Goal: Communication & Community: Answer question/provide support

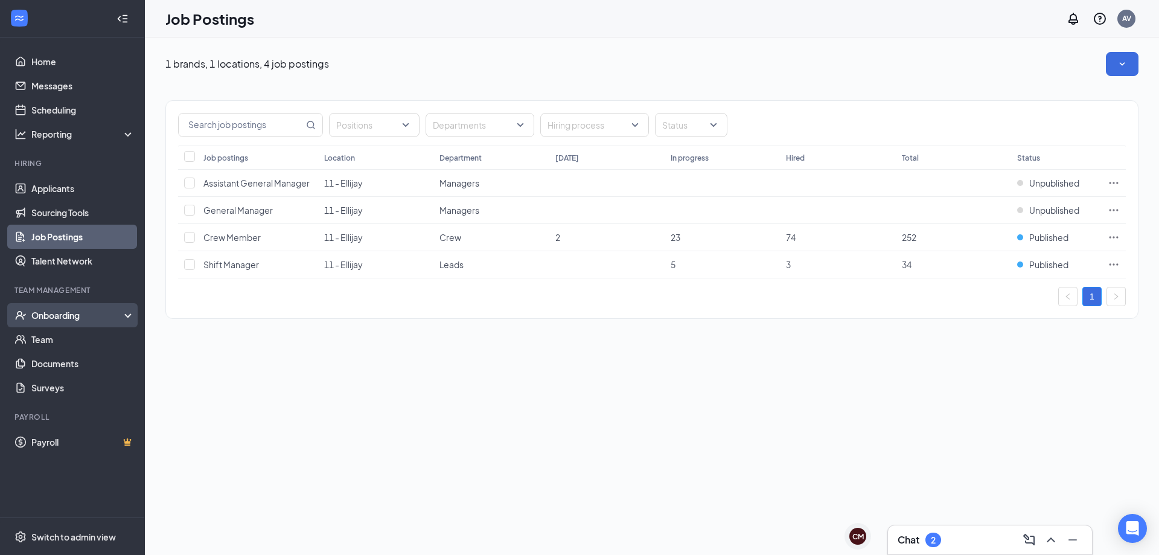
click at [85, 321] on div "Onboarding" at bounding box center [77, 315] width 93 height 12
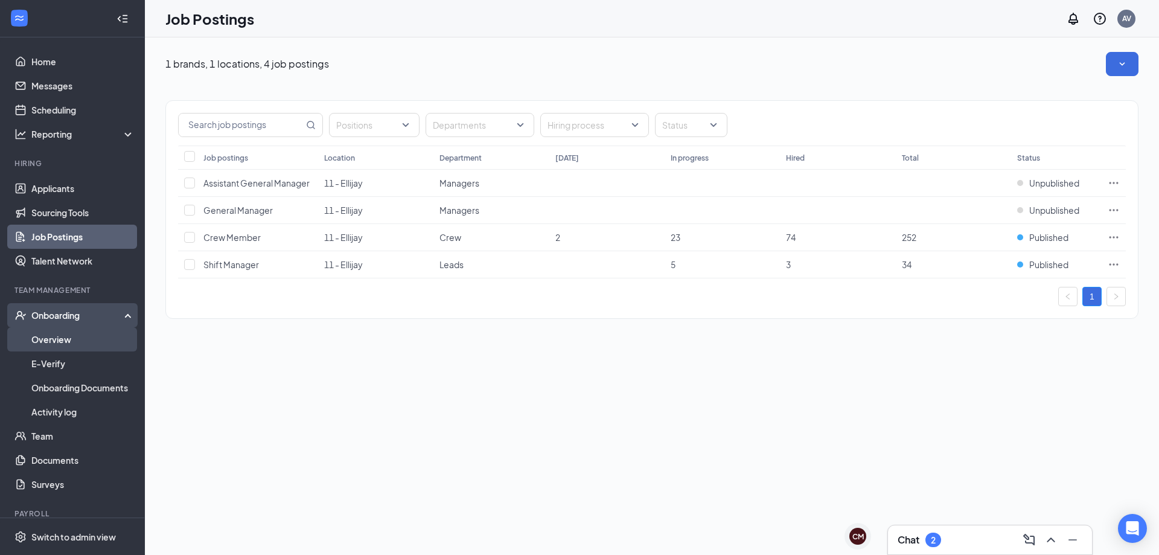
click at [85, 334] on link "Overview" at bounding box center [82, 339] width 103 height 24
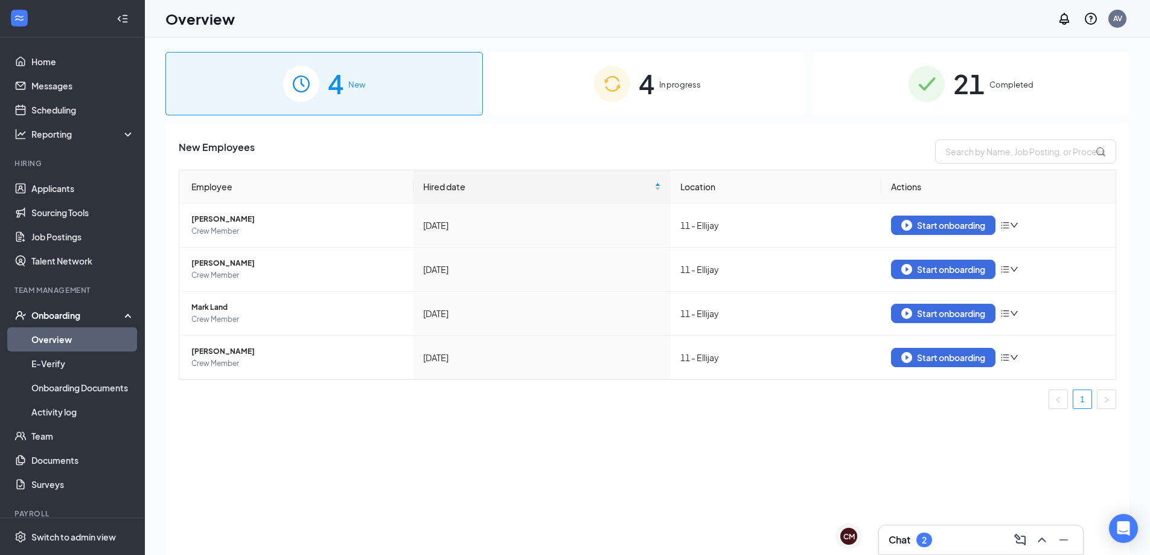
drag, startPoint x: 677, startPoint y: 88, endPoint x: 677, endPoint y: 96, distance: 8.5
click at [677, 88] on span "In progress" at bounding box center [680, 84] width 42 height 12
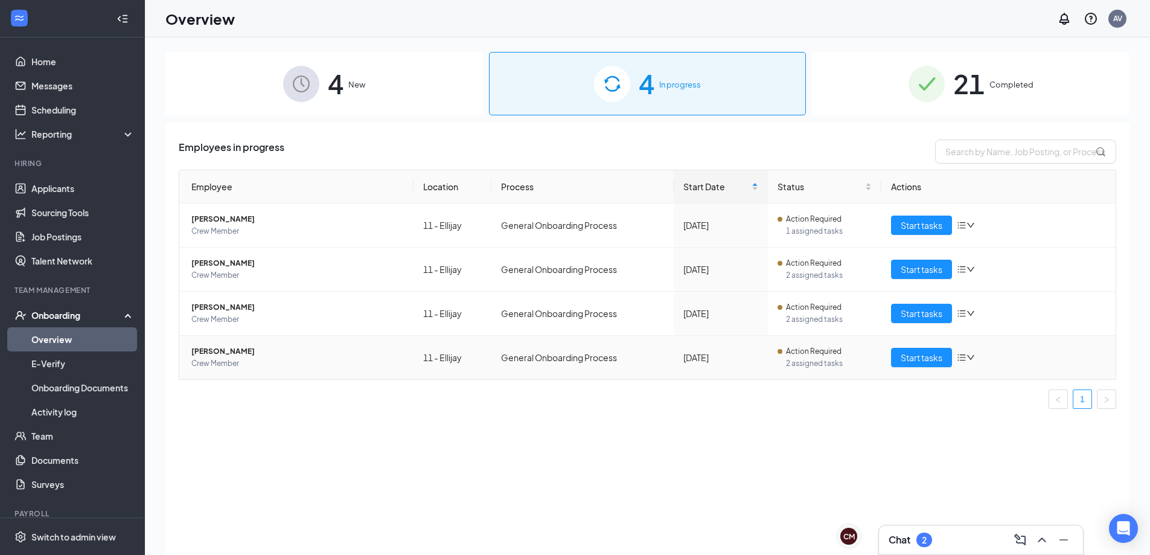
click at [818, 356] on span "Action Required" at bounding box center [814, 351] width 56 height 12
click at [920, 357] on span "Start tasks" at bounding box center [922, 357] width 42 height 13
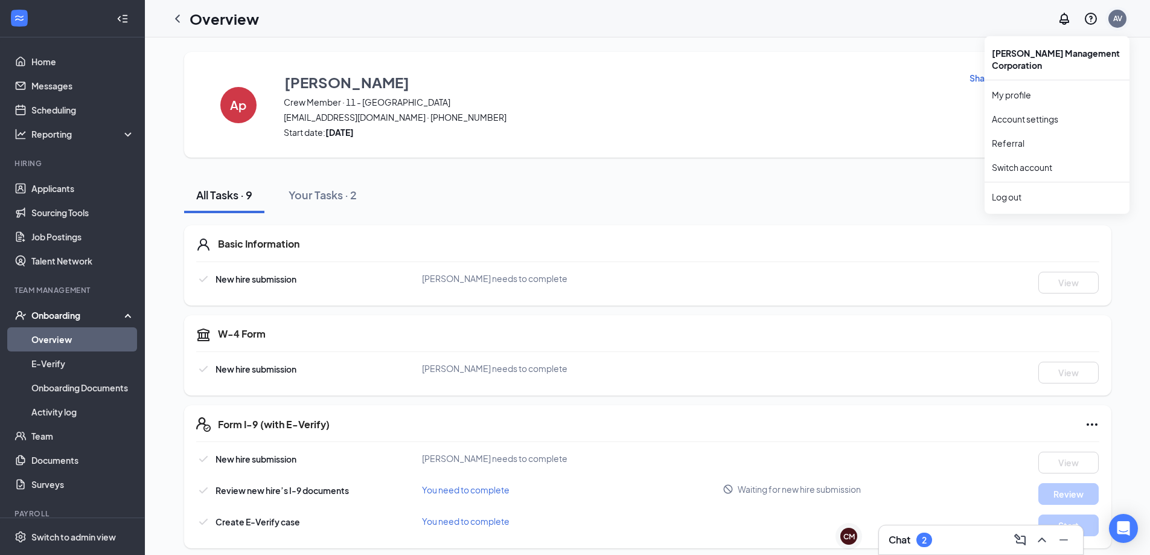
click at [1115, 21] on div "AV" at bounding box center [1117, 18] width 9 height 10
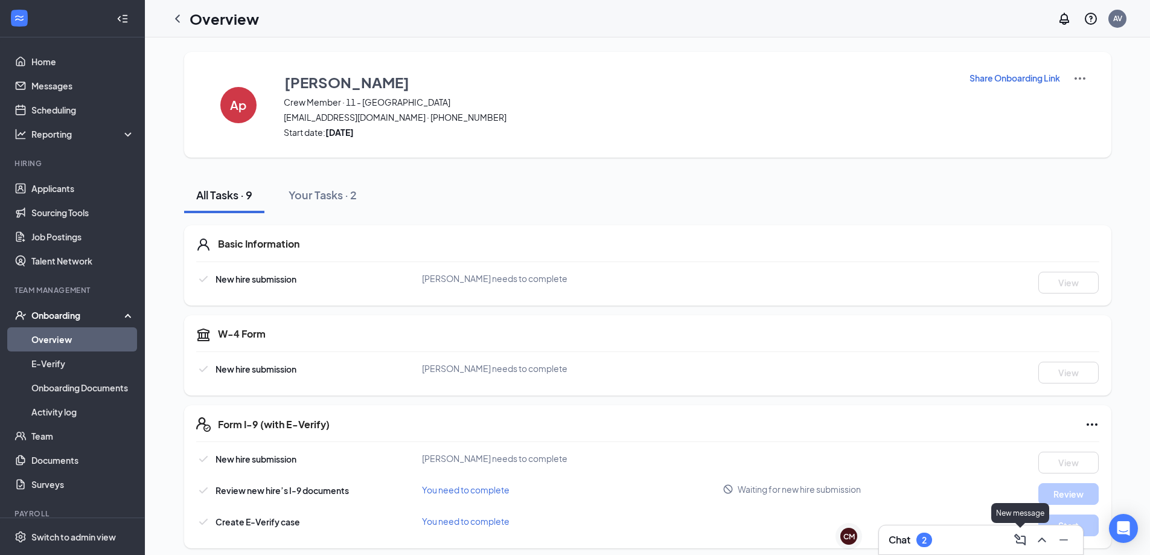
click at [1024, 541] on icon "ComposeMessage" at bounding box center [1020, 540] width 14 height 14
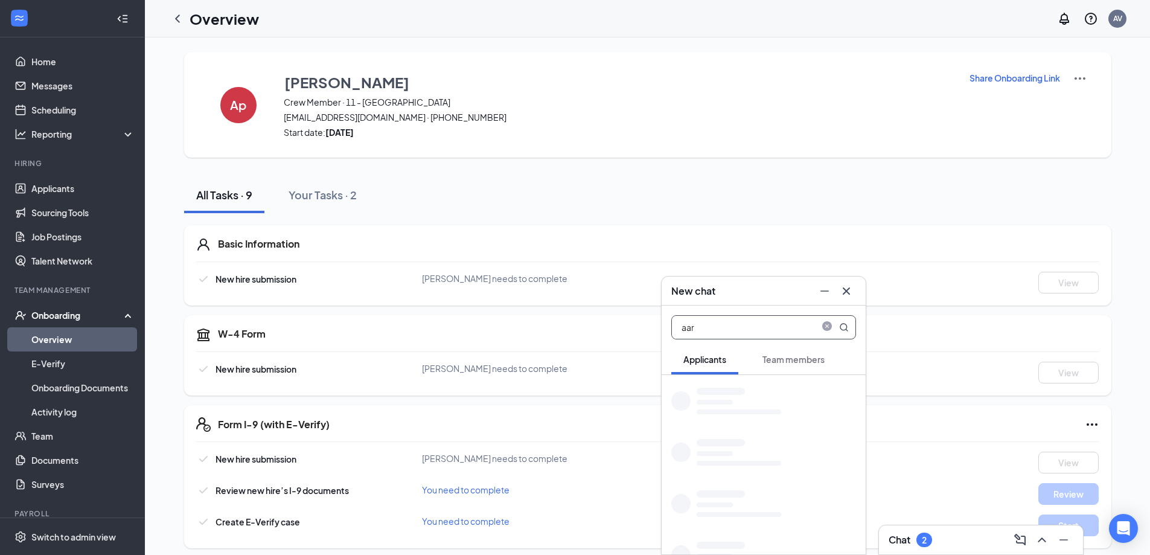
type input "aar"
click at [784, 357] on span "Team members" at bounding box center [794, 359] width 62 height 11
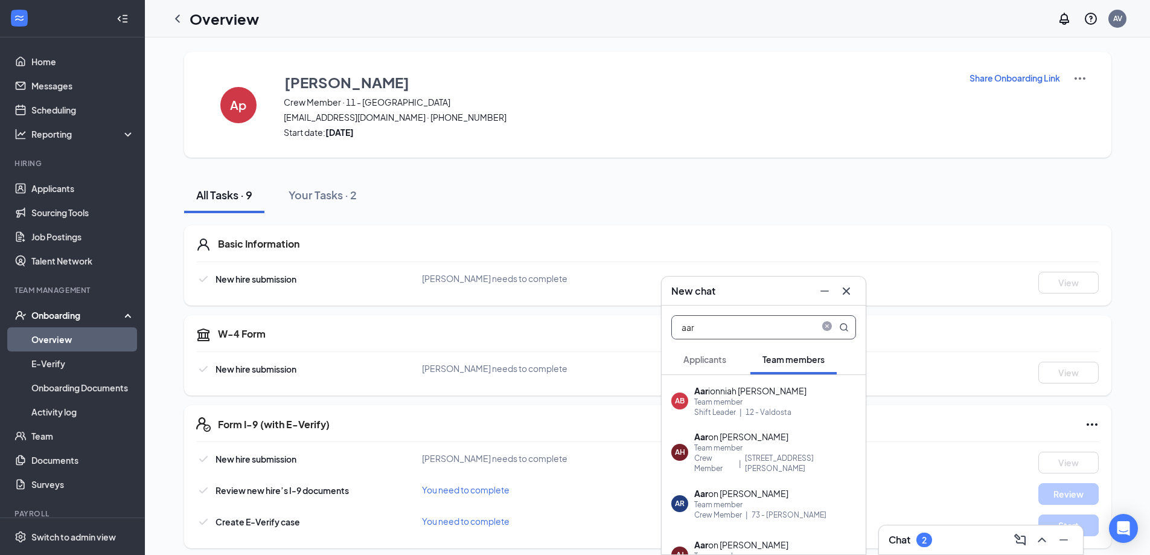
click at [728, 331] on input "aar" at bounding box center [743, 327] width 143 height 23
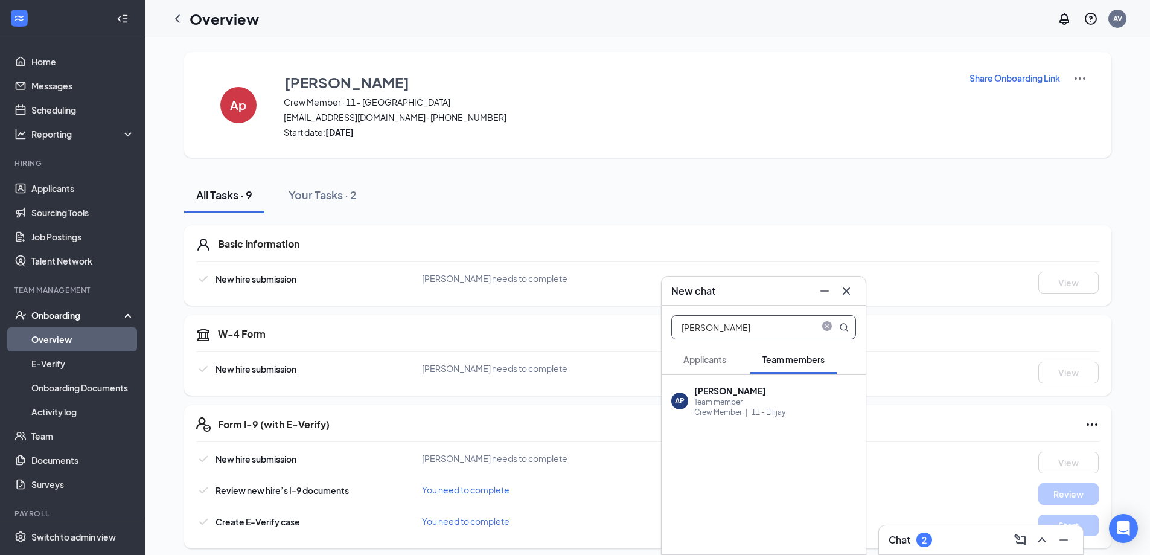
type input "[PERSON_NAME]"
click at [735, 392] on b "[PERSON_NAME]" at bounding box center [730, 390] width 72 height 11
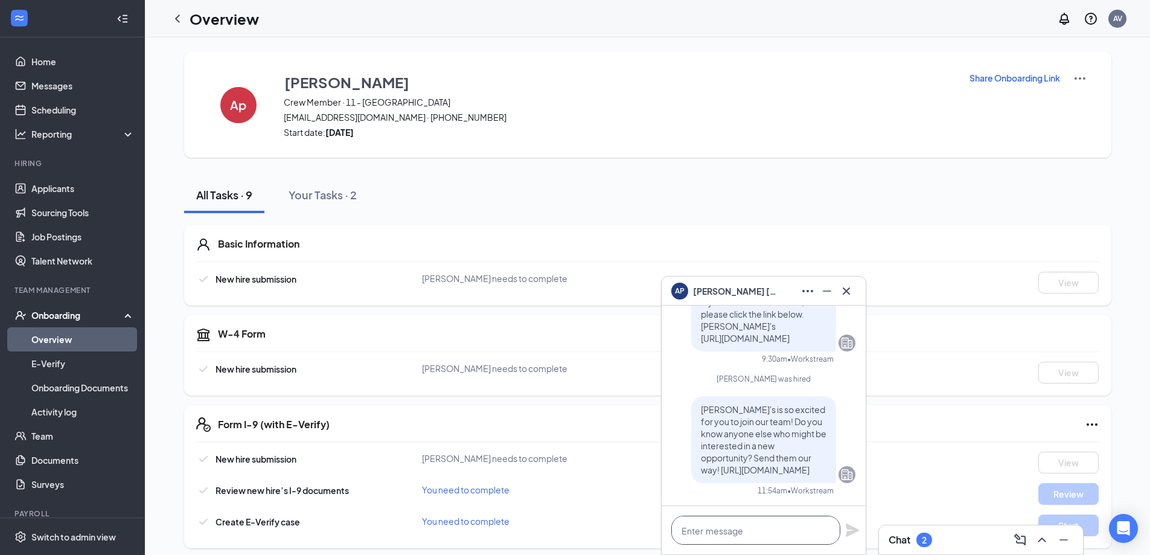
click at [728, 528] on textarea at bounding box center [755, 530] width 169 height 29
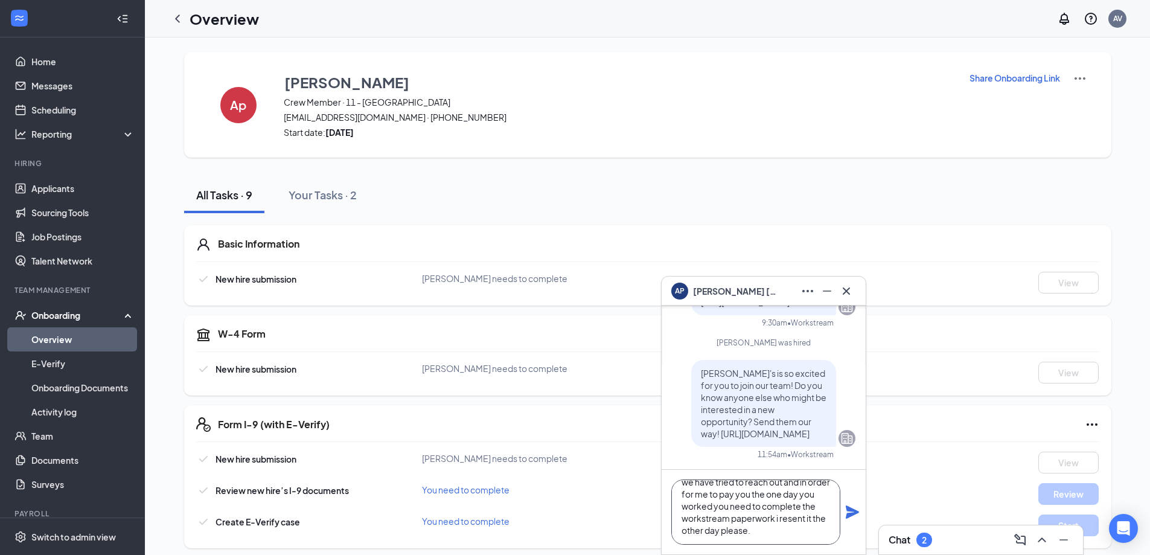
scroll to position [37, 0]
type textarea "Hello [PERSON_NAME], This is the DM we have tried to reach out and in order for…"
click at [854, 520] on div "Hello [PERSON_NAME], This is the DM we have tried to reach out and in order for…" at bounding box center [764, 512] width 204 height 85
click at [856, 514] on icon "Plane" at bounding box center [852, 512] width 14 height 14
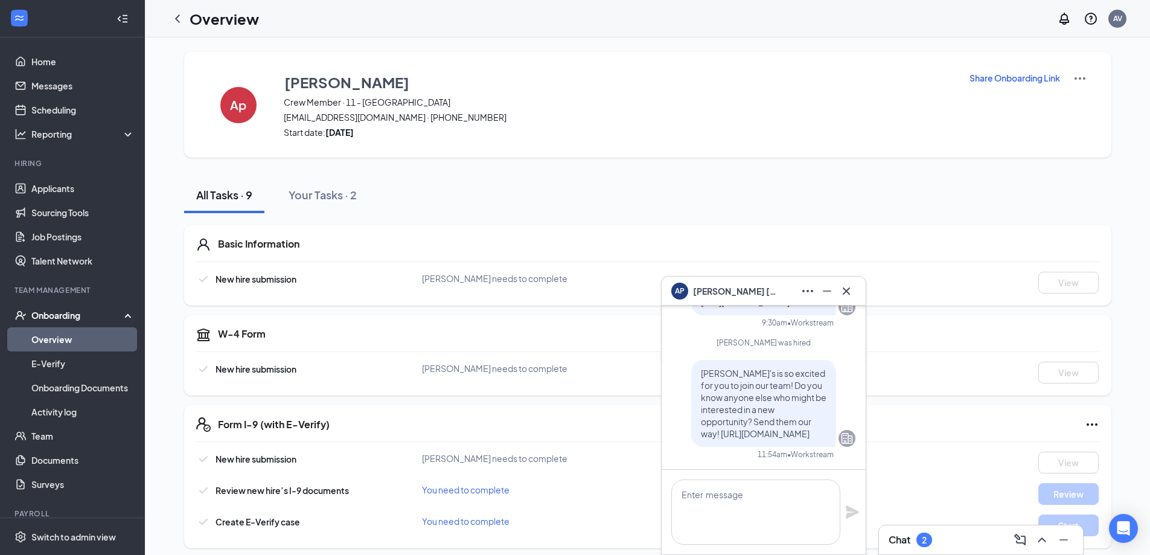
scroll to position [0, 0]
